Goal: Information Seeking & Learning: Understand process/instructions

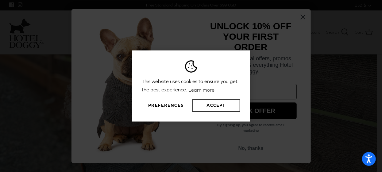
click at [214, 105] on button "Accept" at bounding box center [216, 105] width 48 height 12
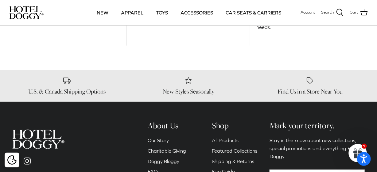
scroll to position [859, 0]
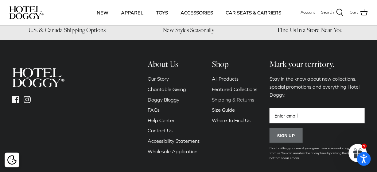
click at [230, 97] on link "Shipping & Returns" at bounding box center [233, 100] width 42 height 6
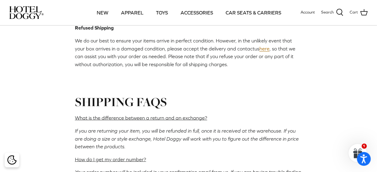
scroll to position [215, 0]
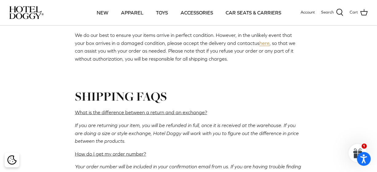
click at [259, 42] on link "here" at bounding box center [264, 43] width 10 height 6
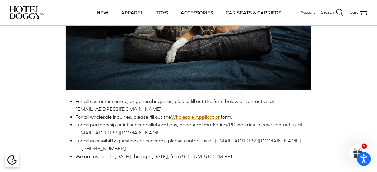
scroll to position [123, 0]
